Goal: Check status: Check status

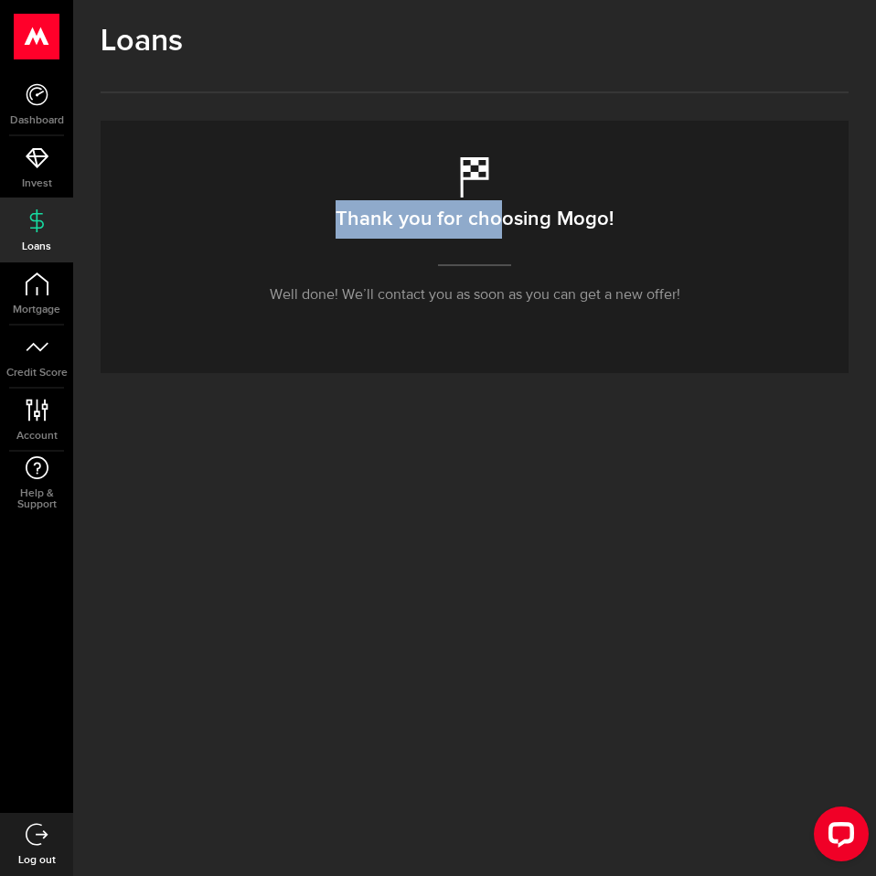
click at [504, 250] on div "Thank you for choosing Mogo! Well done! We’ll contact you as soon as you can ge…" at bounding box center [475, 247] width 748 height 252
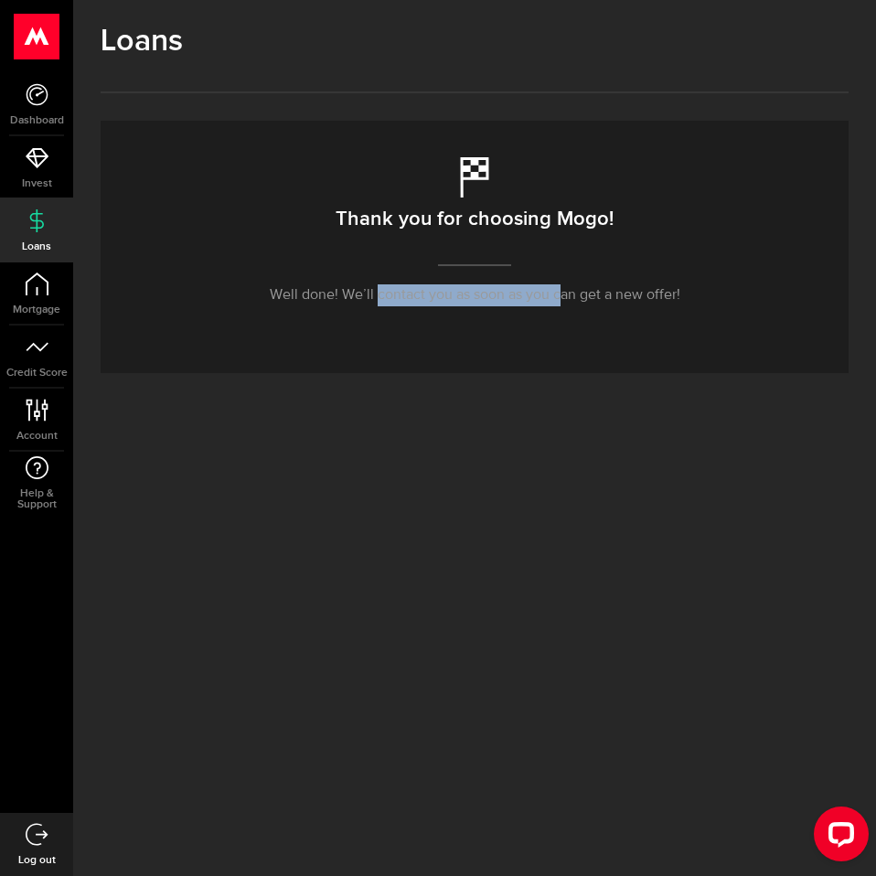
drag, startPoint x: 378, startPoint y: 308, endPoint x: 581, endPoint y: 314, distance: 203.9
click at [576, 314] on div "Thank you for choosing Mogo! Well done! We’ll contact you as soon as you can ge…" at bounding box center [475, 247] width 748 height 252
click at [581, 314] on div "Thank you for choosing Mogo! Well done! We’ll contact you as soon as you can ge…" at bounding box center [475, 247] width 748 height 252
click at [66, 306] on span "Mortgage" at bounding box center [36, 309] width 73 height 11
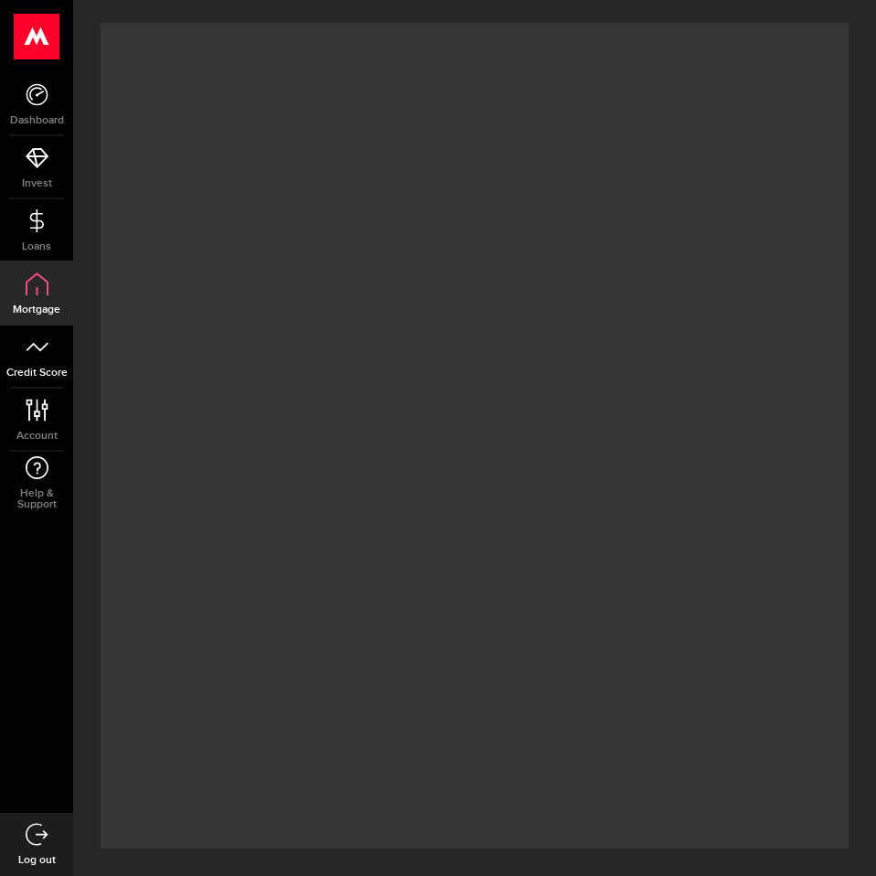
click at [54, 360] on link "Credit Score" at bounding box center [36, 356] width 73 height 62
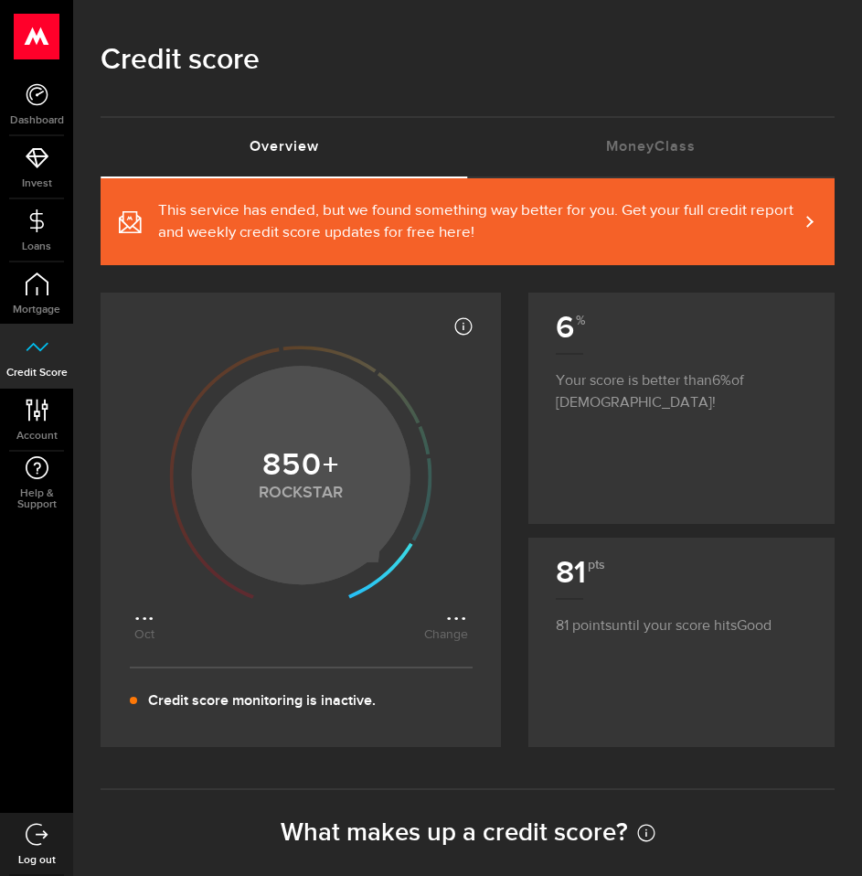
drag, startPoint x: 300, startPoint y: 593, endPoint x: 359, endPoint y: 598, distance: 59.6
click at [359, 598] on icon at bounding box center [301, 472] width 334 height 334
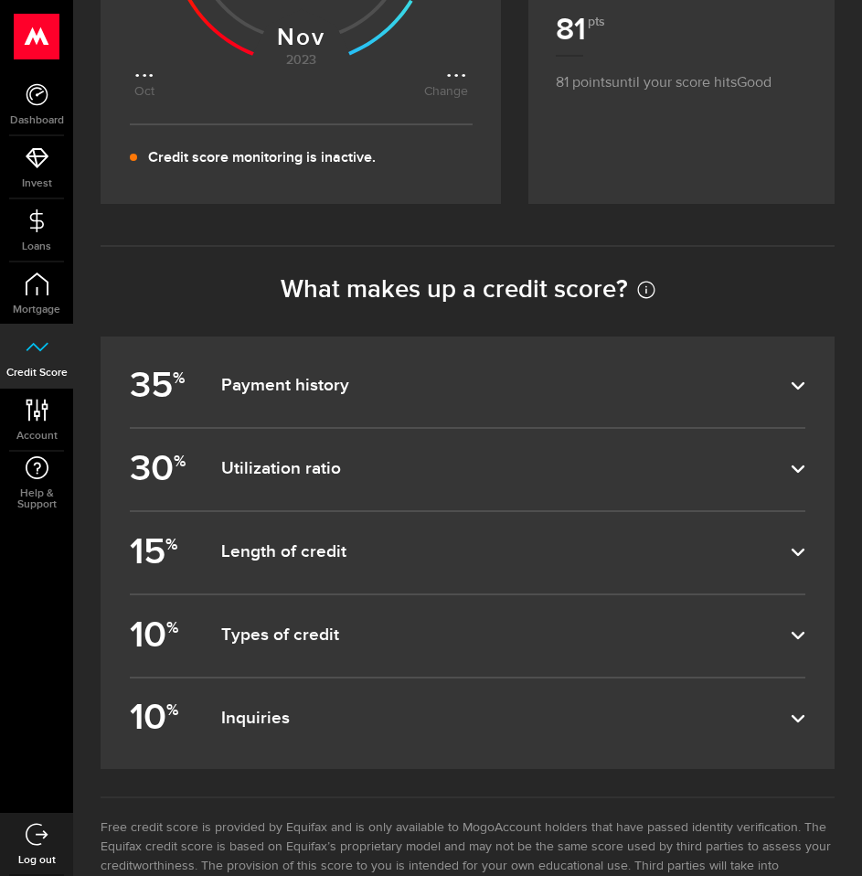
scroll to position [549, 0]
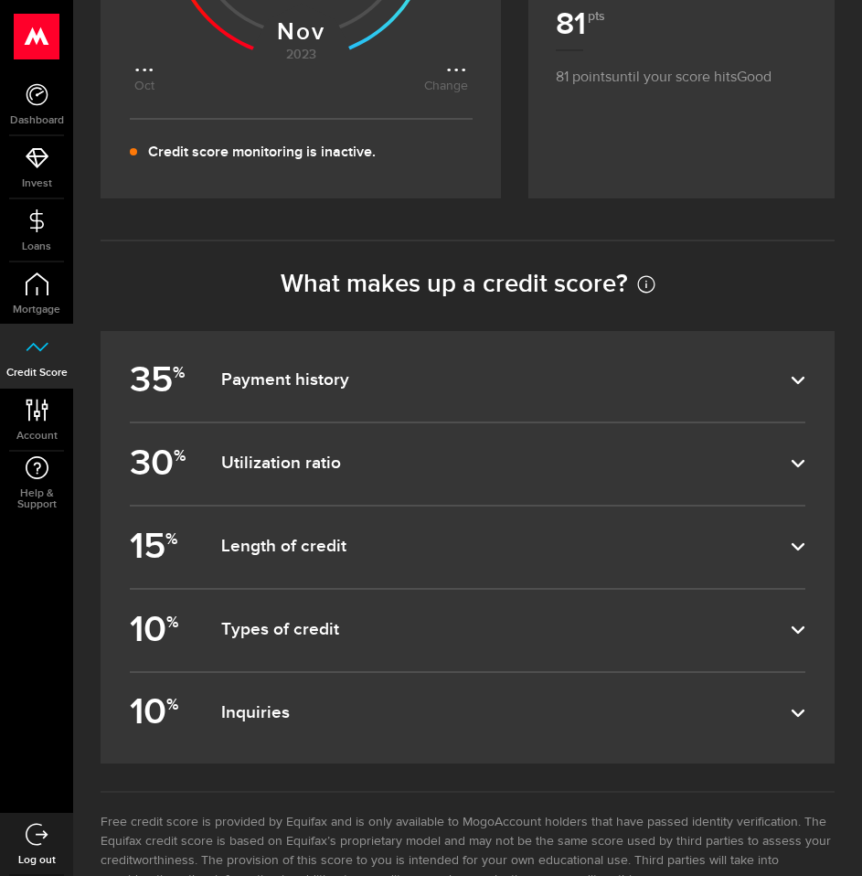
click at [361, 385] on dfn "Payment history" at bounding box center [506, 380] width 570 height 22
click at [0, 0] on input "35 % Payment history" at bounding box center [0, 0] width 0 height 0
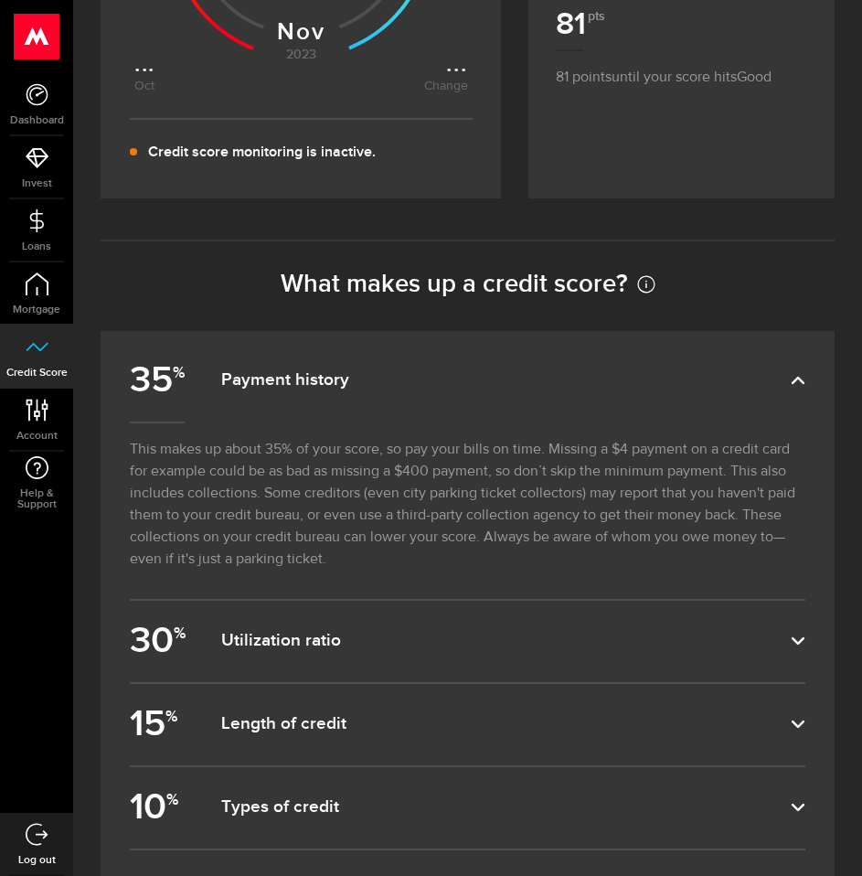
click at [361, 385] on dfn "Payment history" at bounding box center [506, 380] width 570 height 22
click at [0, 0] on input "35 % Payment history" at bounding box center [0, 0] width 0 height 0
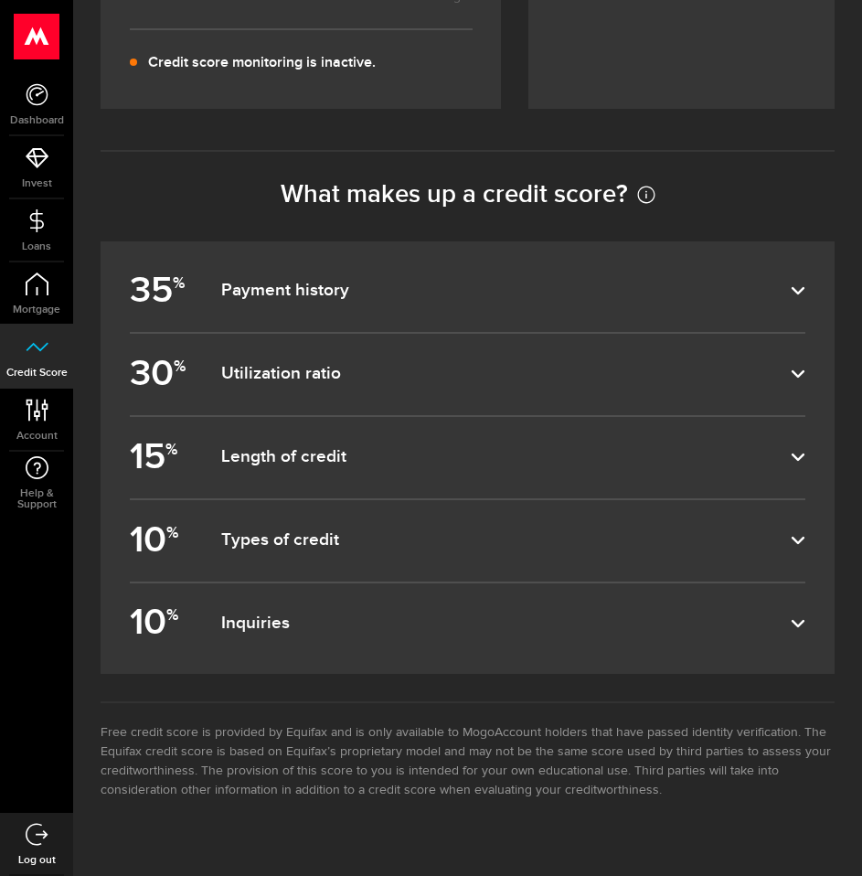
scroll to position [669, 0]
